Goal: Task Accomplishment & Management: Complete application form

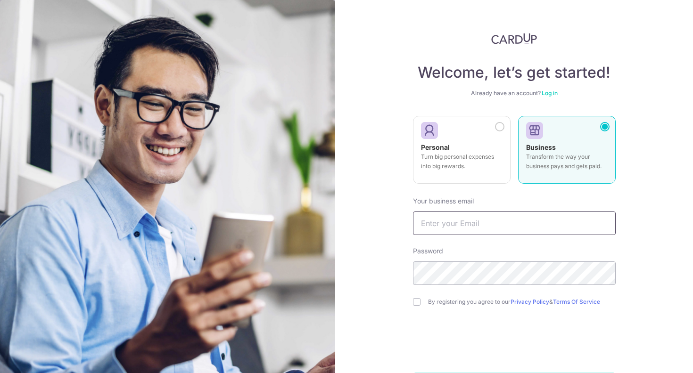
click at [506, 221] on input "text" at bounding box center [514, 224] width 203 height 24
type input "[PERSON_NAME][EMAIL_ADDRESS][DOMAIN_NAME]"
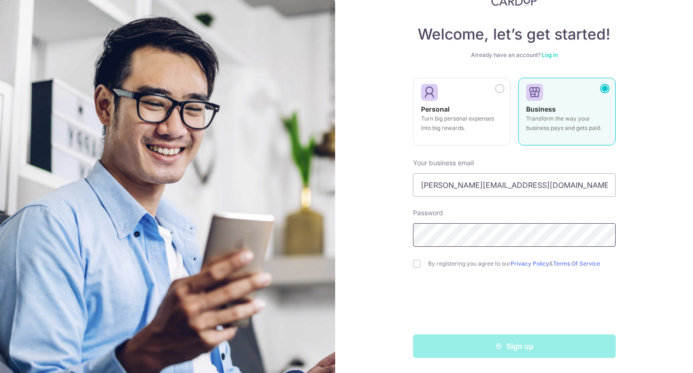
scroll to position [38, 0]
click at [418, 264] on input "checkbox" at bounding box center [417, 264] width 8 height 8
checkbox input "true"
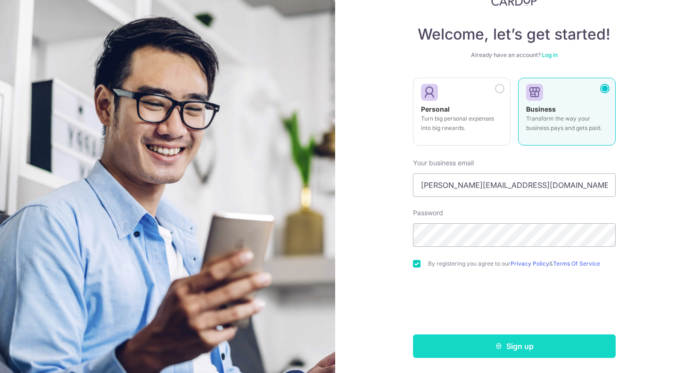
click at [522, 351] on button "Sign up" at bounding box center [514, 347] width 203 height 24
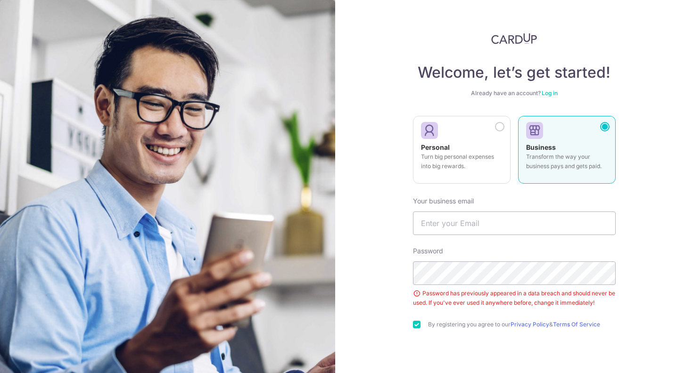
scroll to position [24, 0]
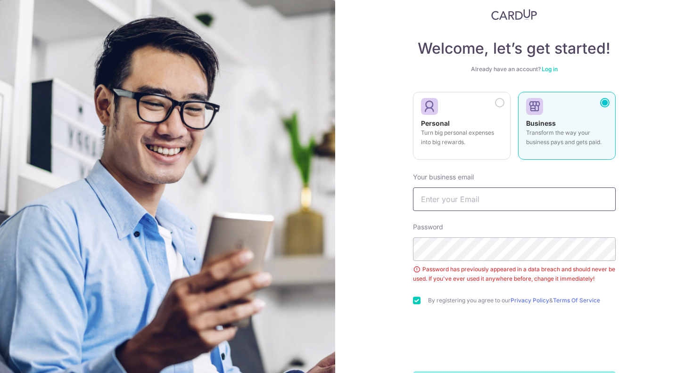
click at [523, 194] on input "text" at bounding box center [514, 200] width 203 height 24
type input "[PERSON_NAME][EMAIL_ADDRESS][DOMAIN_NAME]"
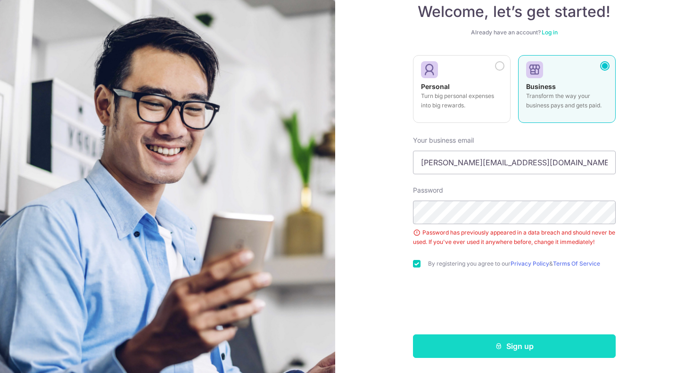
scroll to position [61, 0]
click at [494, 344] on button "Sign up" at bounding box center [514, 347] width 203 height 24
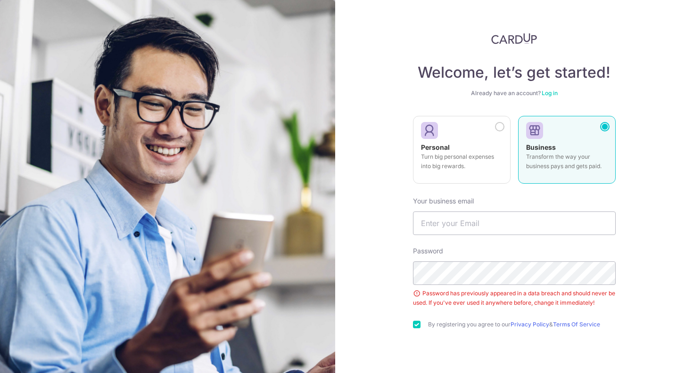
scroll to position [24, 0]
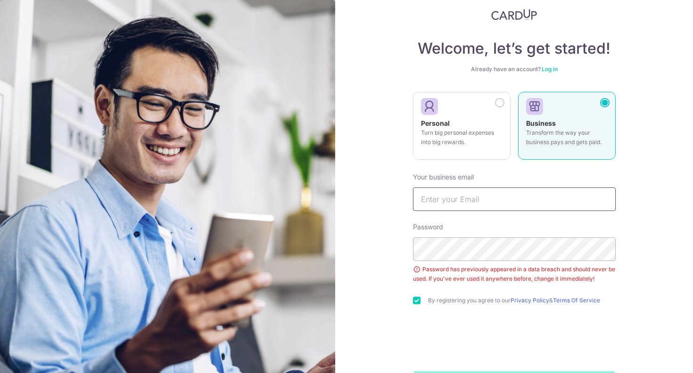
click at [498, 198] on input "text" at bounding box center [514, 200] width 203 height 24
type input "k"
type input "[PERSON_NAME][EMAIL_ADDRESS][DOMAIN_NAME]"
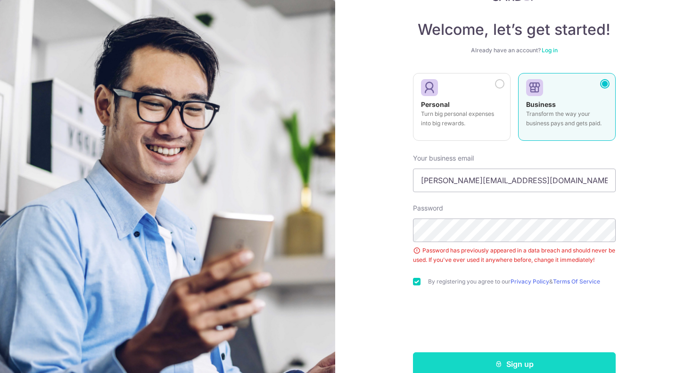
click at [481, 363] on button "Sign up" at bounding box center [514, 365] width 203 height 24
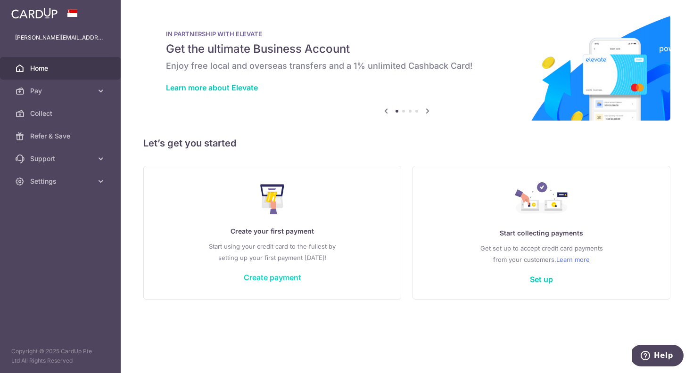
click at [270, 279] on link "Create payment" at bounding box center [273, 277] width 58 height 9
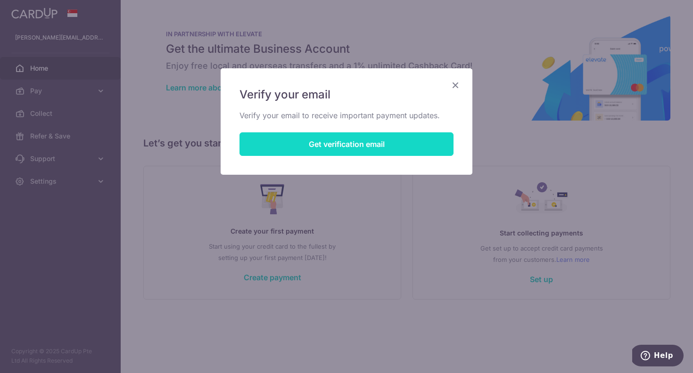
click at [394, 142] on button "Get verification email" at bounding box center [346, 144] width 214 height 24
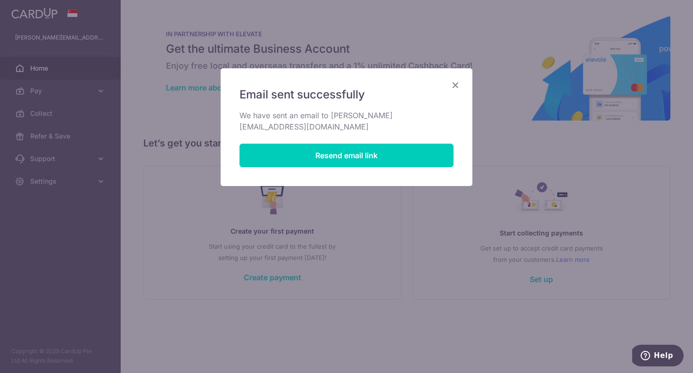
click at [458, 85] on icon "Close" at bounding box center [455, 85] width 11 height 12
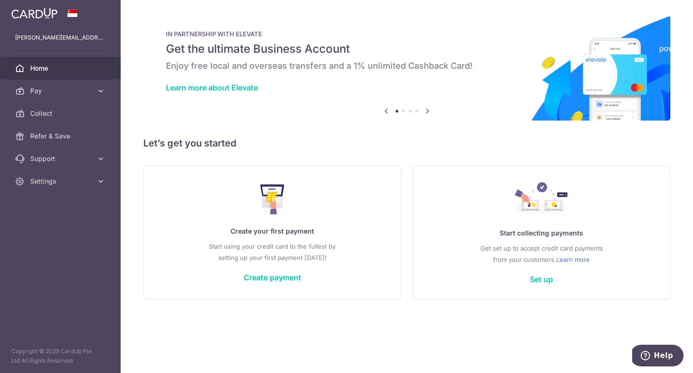
click at [57, 11] on img at bounding box center [34, 13] width 46 height 11
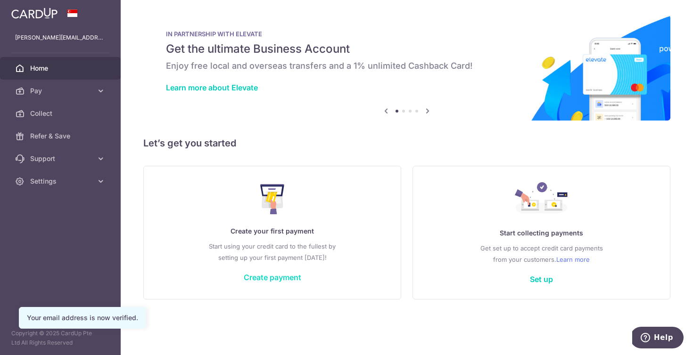
click at [282, 279] on link "Create payment" at bounding box center [273, 277] width 58 height 9
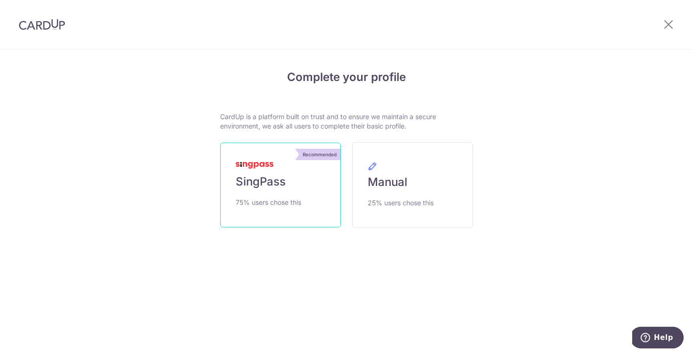
click at [264, 192] on link "Recommended SingPass 75% users chose this" at bounding box center [280, 185] width 121 height 85
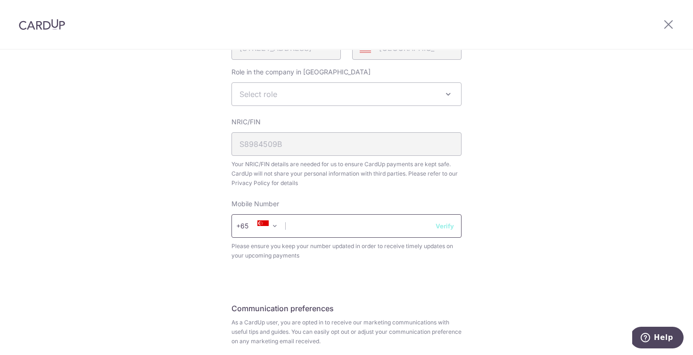
scroll to position [223, 0]
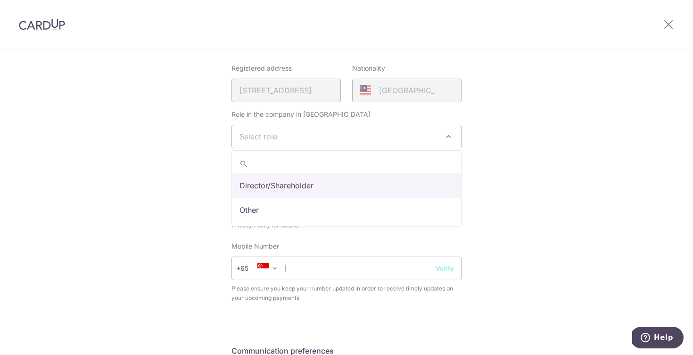
click at [306, 146] on span "Select role" at bounding box center [346, 136] width 229 height 23
select select "director"
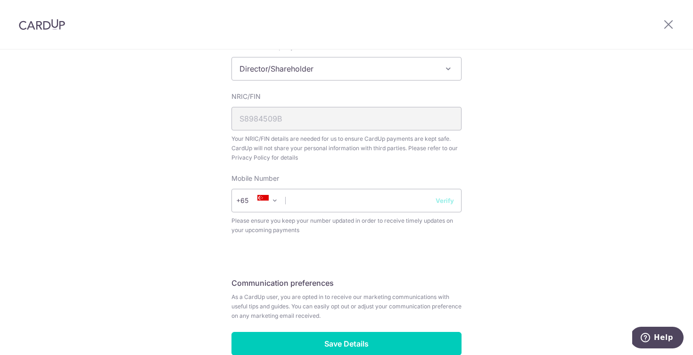
scroll to position [292, 0]
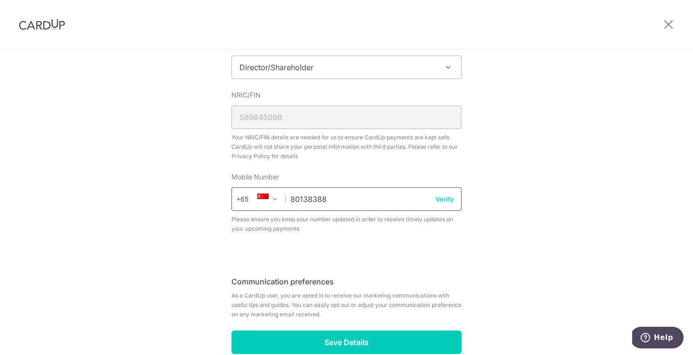
type input "80138388"
click at [443, 198] on button "Verify" at bounding box center [445, 199] width 18 height 9
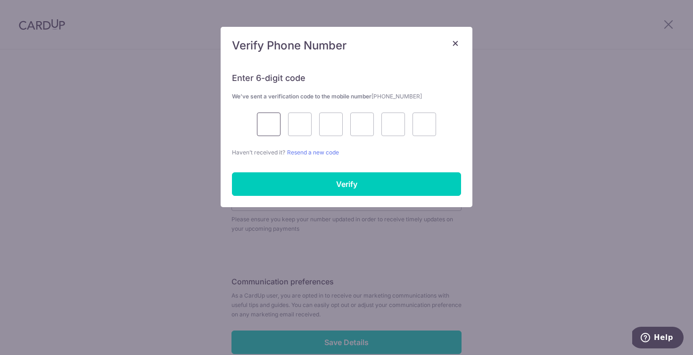
click at [265, 119] on input "text" at bounding box center [269, 125] width 24 height 24
type input "5"
type input "9"
type input "6"
type input "9"
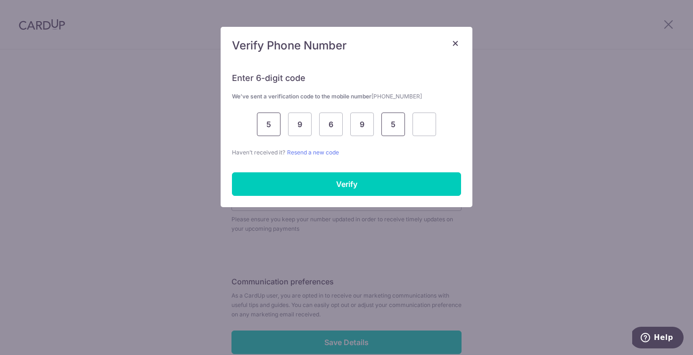
type input "5"
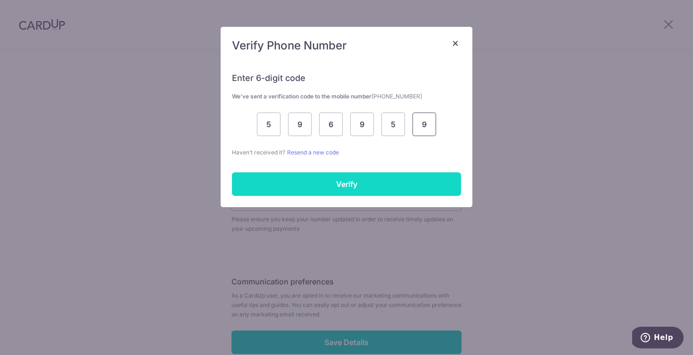
type input "9"
click at [315, 190] on input "Verify" at bounding box center [346, 185] width 229 height 24
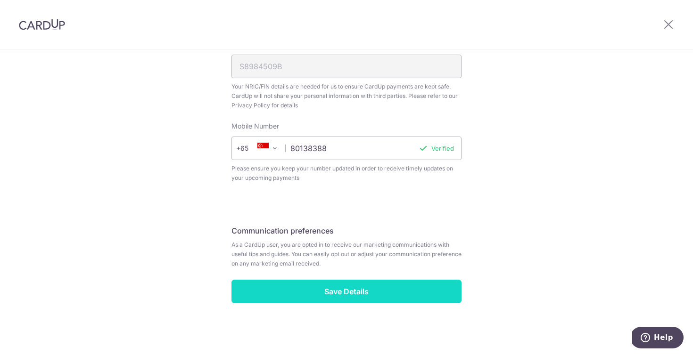
scroll to position [343, 0]
click at [356, 301] on input "Save Details" at bounding box center [346, 292] width 230 height 24
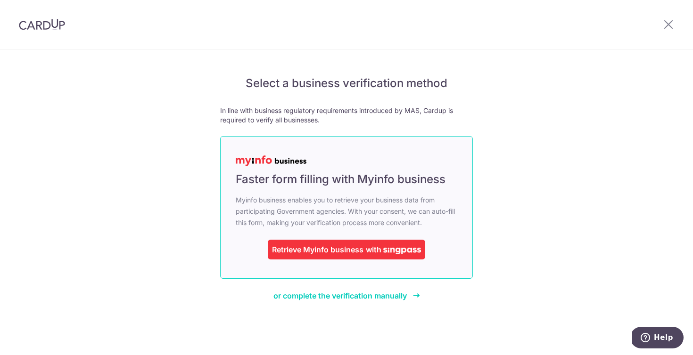
click at [354, 247] on div "Retrieve Myinfo business" at bounding box center [317, 249] width 91 height 11
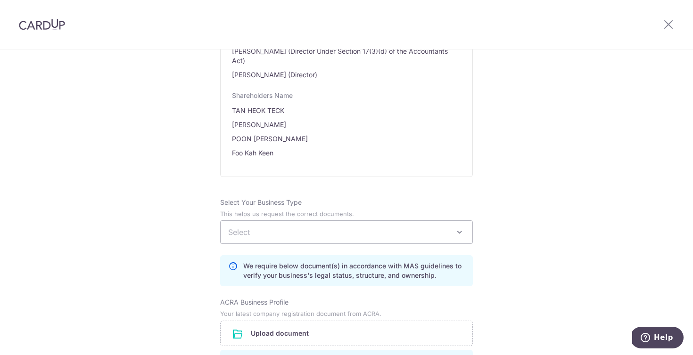
scroll to position [575, 0]
click at [362, 221] on span "Select" at bounding box center [347, 231] width 252 height 23
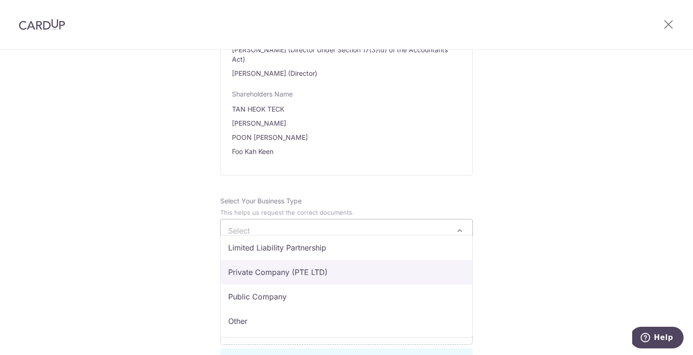
scroll to position [77, 0]
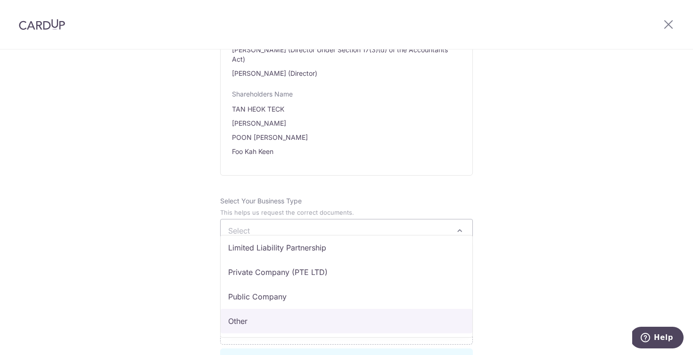
select select "Other"
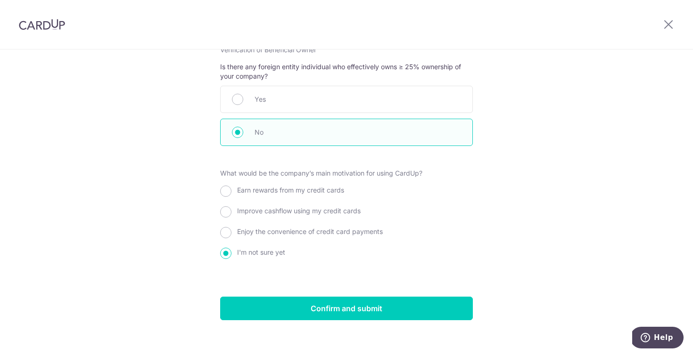
scroll to position [1047, 0]
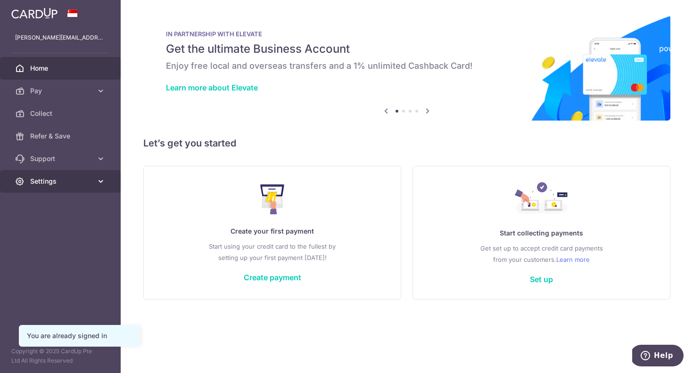
click at [83, 179] on span "Settings" at bounding box center [61, 181] width 62 height 9
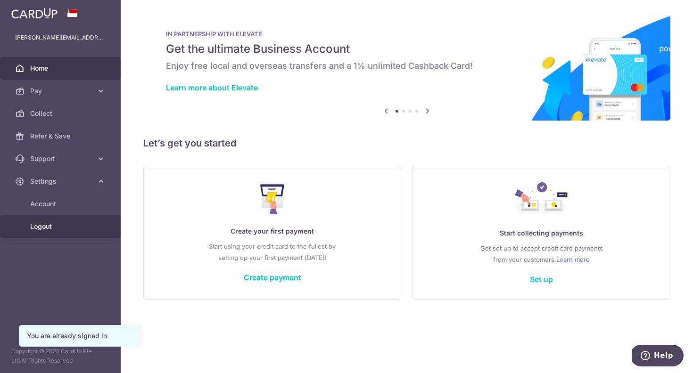
click at [54, 223] on span "Logout" at bounding box center [61, 226] width 62 height 9
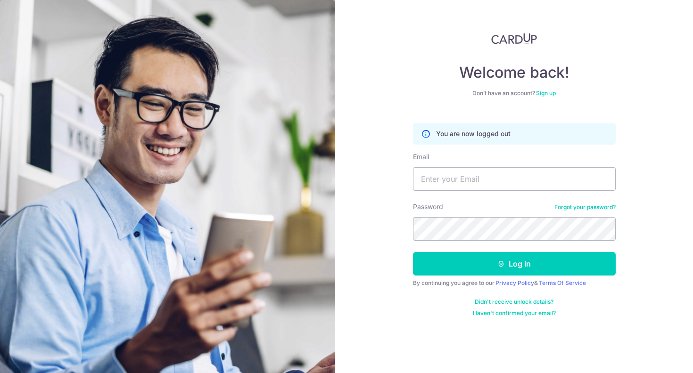
click at [543, 91] on link "Sign up" at bounding box center [546, 93] width 20 height 7
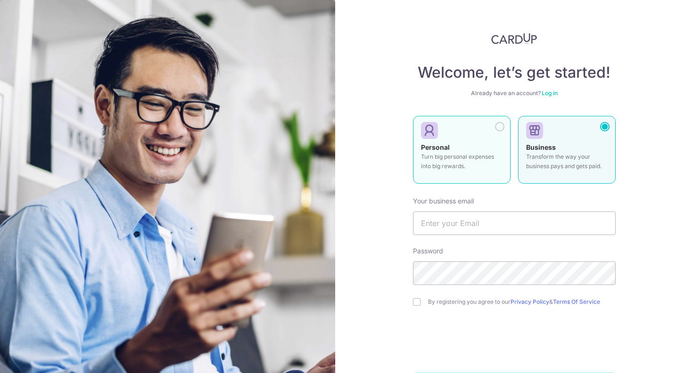
click at [459, 143] on div "Personal Turn big personal expenses into big rewards." at bounding box center [462, 159] width 82 height 33
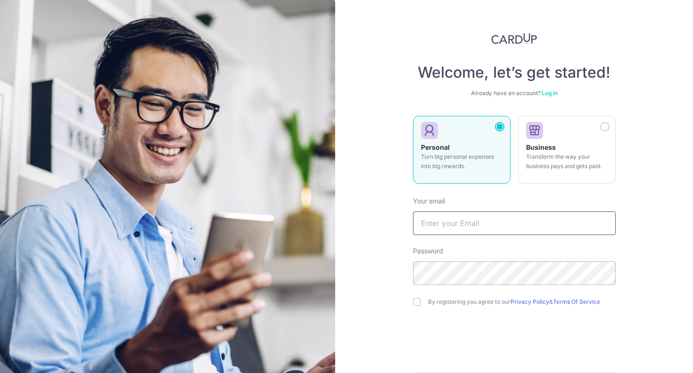
click at [475, 218] on input "text" at bounding box center [514, 224] width 203 height 24
type input "k"
type input "[DOMAIN_NAME][EMAIL_ADDRESS][DOMAIN_NAME]"
click at [420, 299] on input "checkbox" at bounding box center [417, 302] width 8 height 8
checkbox input "true"
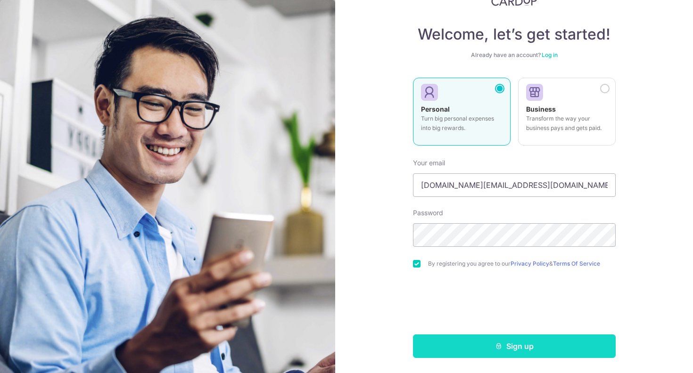
scroll to position [38, 0]
click at [492, 339] on button "Sign up" at bounding box center [514, 347] width 203 height 24
